Goal: Transaction & Acquisition: Download file/media

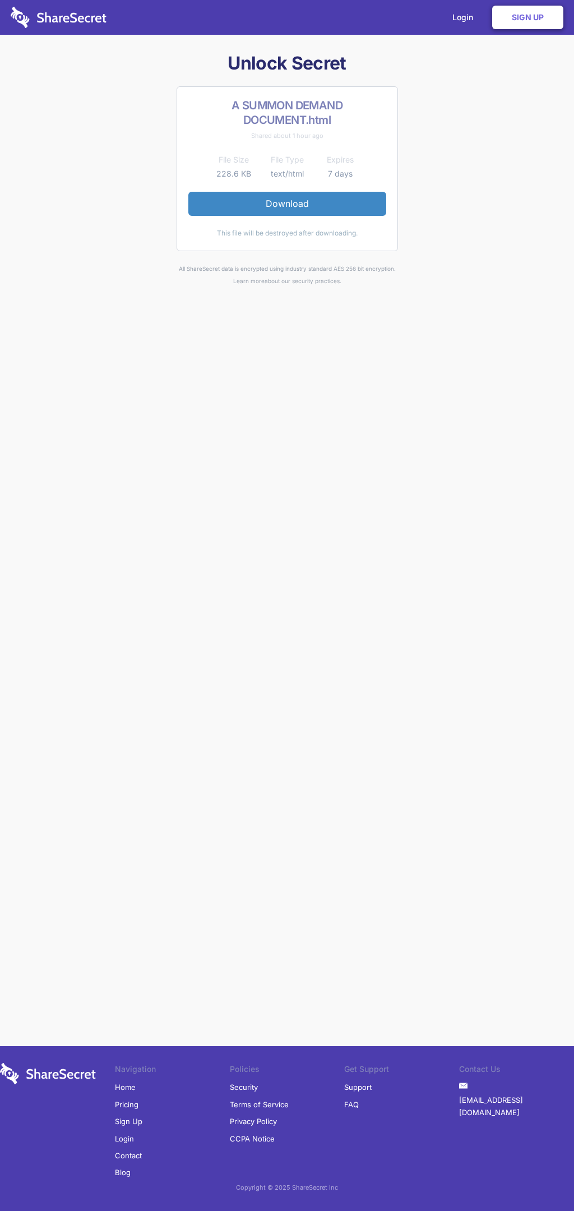
click at [287, 204] on link "Download" at bounding box center [287, 204] width 198 height 24
